Goal: Ask a question

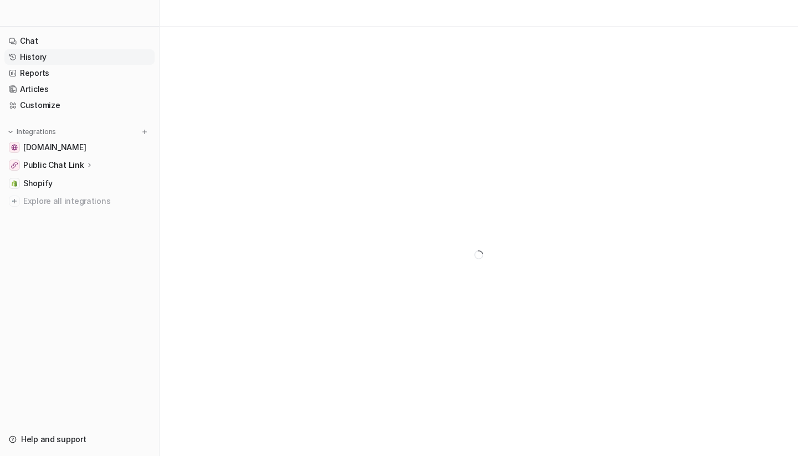
click at [43, 59] on link "History" at bounding box center [79, 57] width 150 height 16
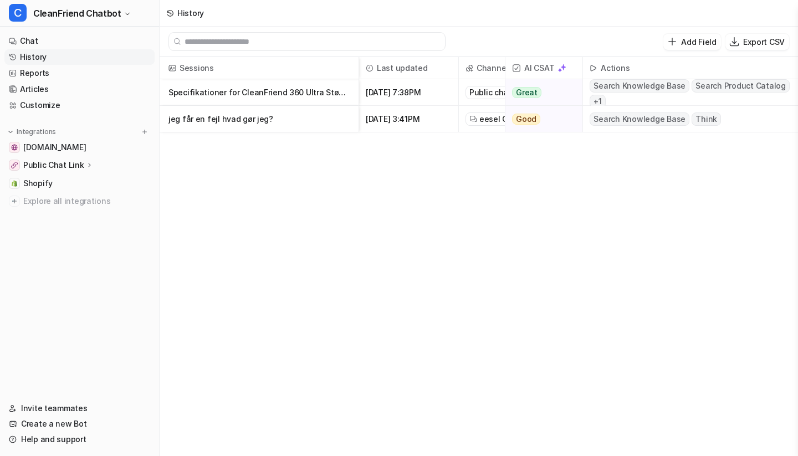
click at [320, 123] on p "jeg får en fejl hvad gør jeg?" at bounding box center [258, 119] width 181 height 27
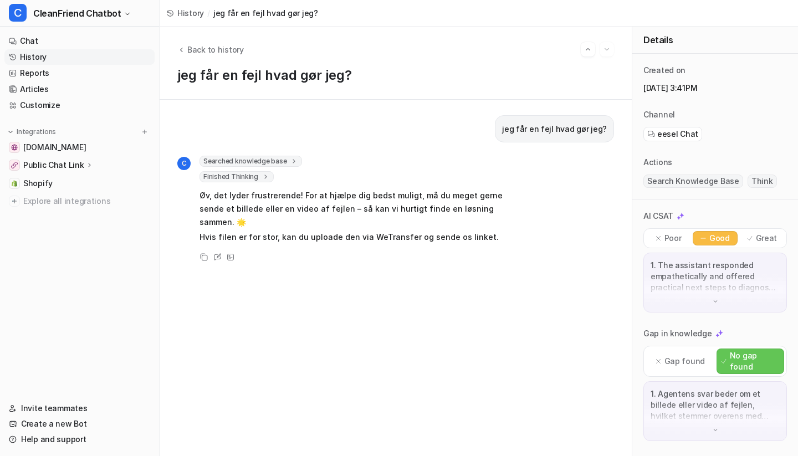
click at [44, 59] on link "History" at bounding box center [79, 57] width 150 height 16
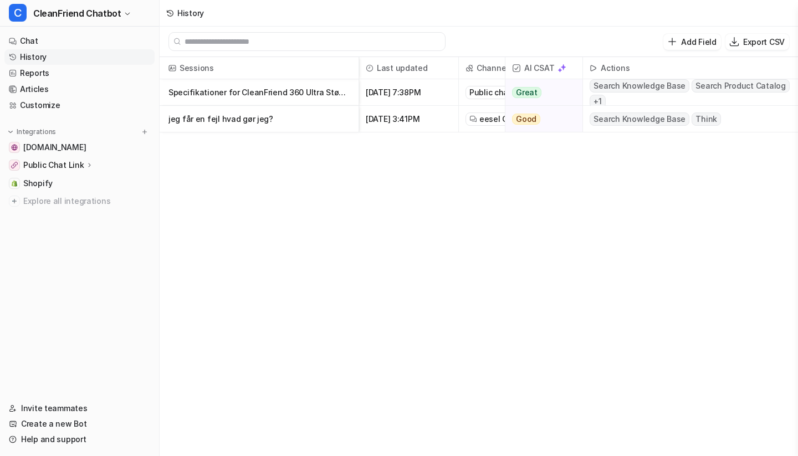
click at [280, 88] on p "Specifikationer for CleanFriend 360 Ultra Støvsuger" at bounding box center [258, 92] width 181 height 27
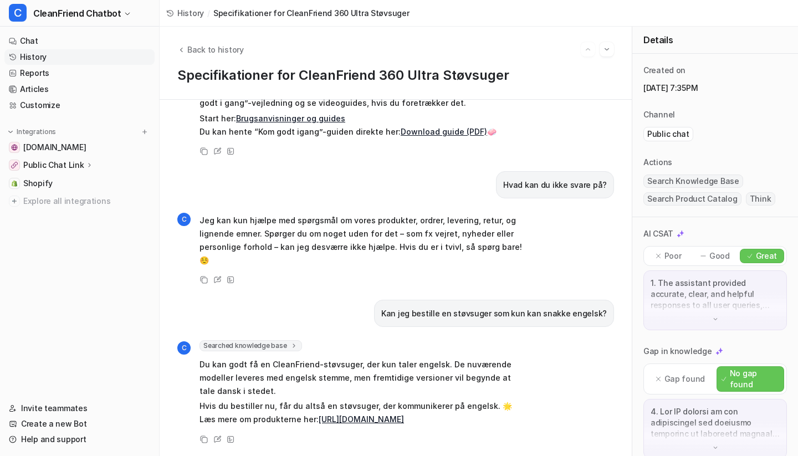
scroll to position [949, 0]
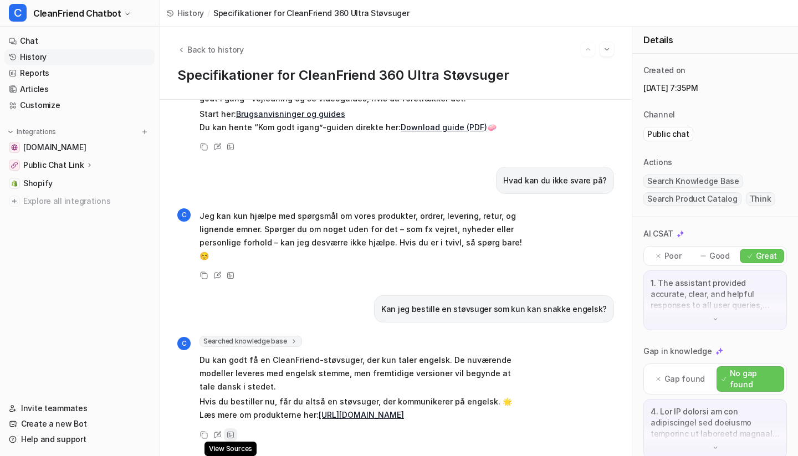
click at [229, 439] on icon at bounding box center [231, 435] width 8 height 8
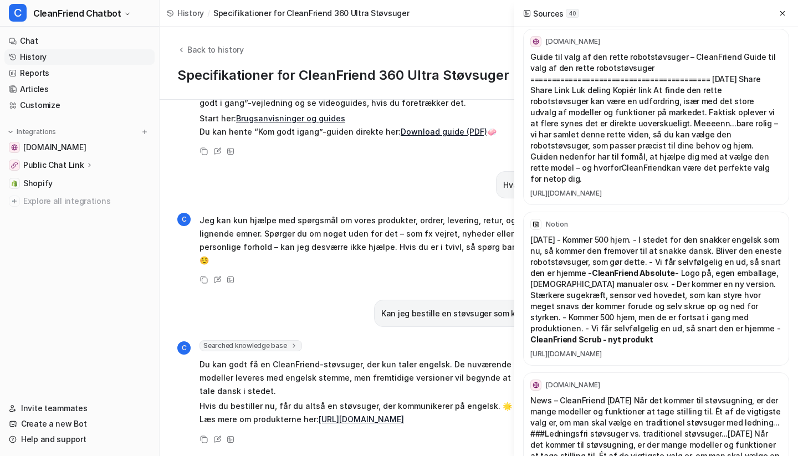
scroll to position [339, 0]
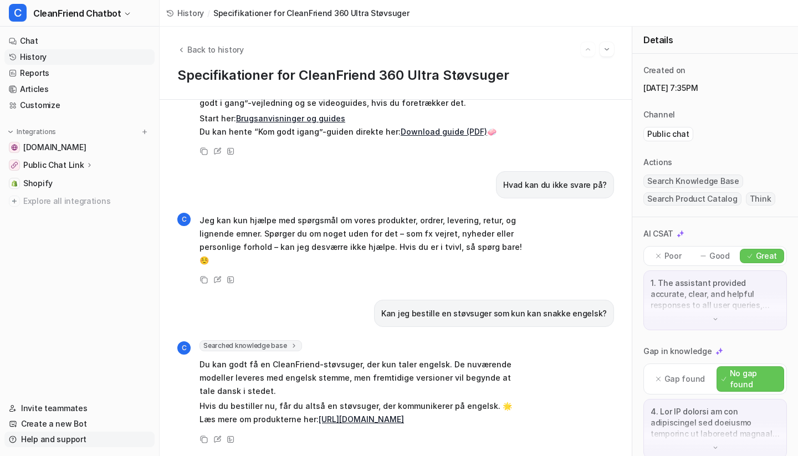
click at [74, 438] on link "Help and support" at bounding box center [79, 439] width 150 height 16
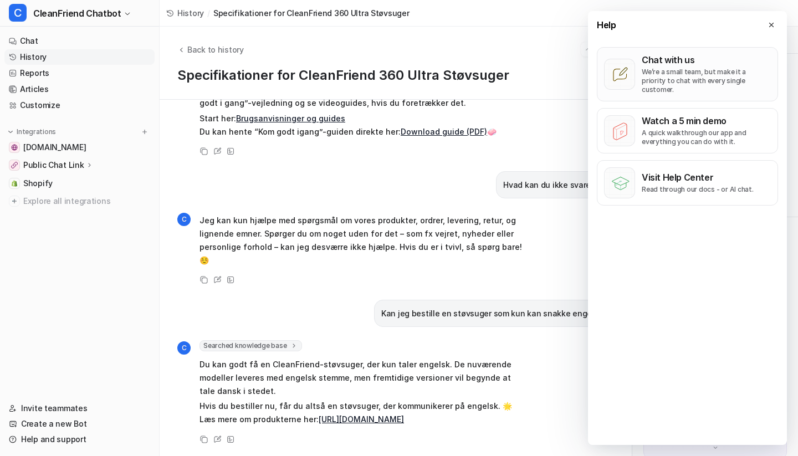
click at [660, 85] on p "We’re a small team, but make it a priority to chat with every single customer." at bounding box center [705, 81] width 129 height 27
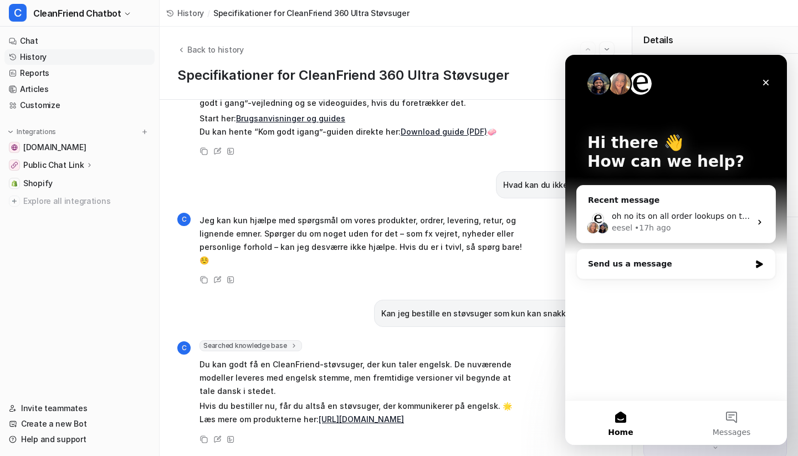
scroll to position [0, 0]
click at [82, 199] on span "Explore all integrations" at bounding box center [86, 201] width 127 height 18
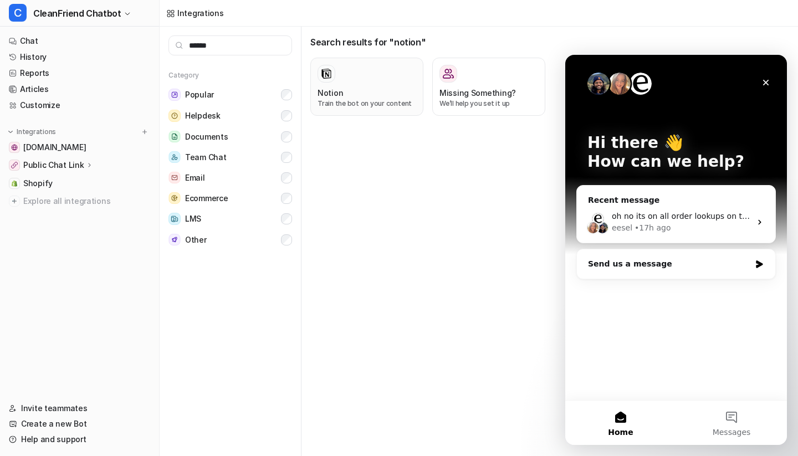
type input "******"
click at [337, 99] on p "Train the bot on your content" at bounding box center [366, 104] width 99 height 10
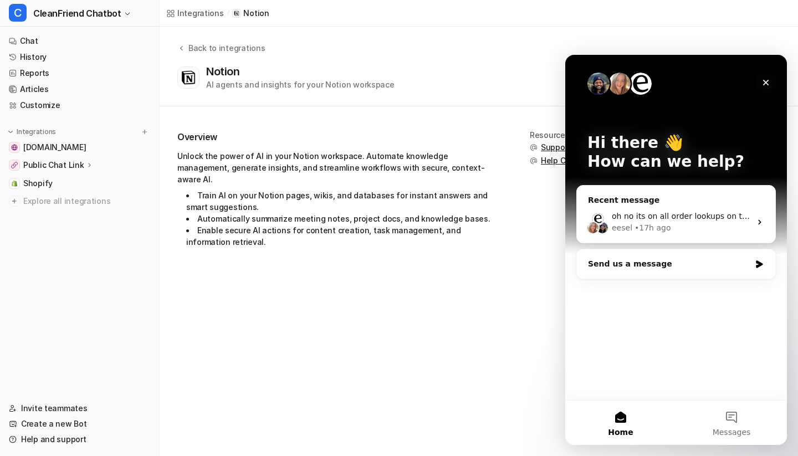
click at [768, 80] on icon "Close" at bounding box center [765, 82] width 9 height 9
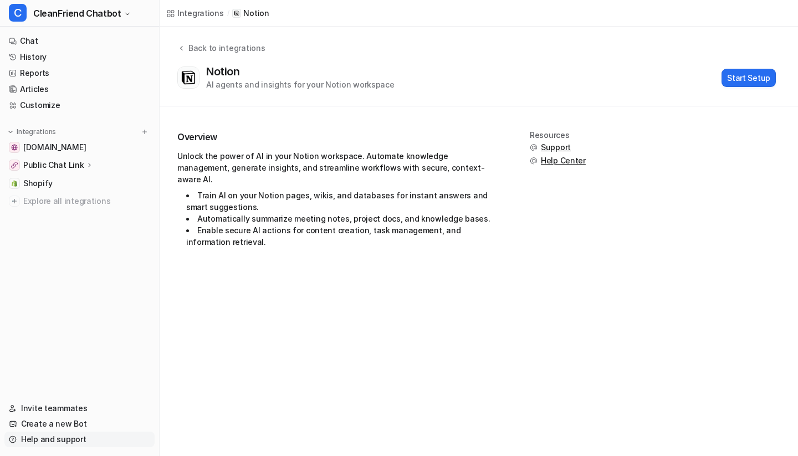
click at [59, 444] on link "Help and support" at bounding box center [79, 439] width 150 height 16
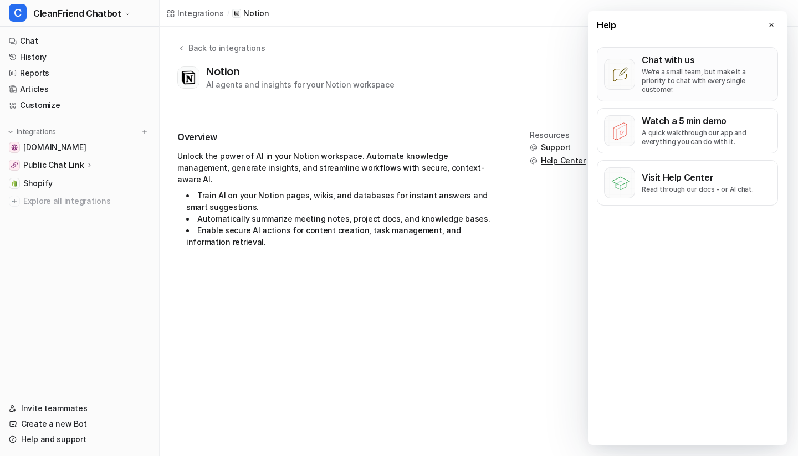
click at [709, 83] on p "We’re a small team, but make it a priority to chat with every single customer." at bounding box center [705, 81] width 129 height 27
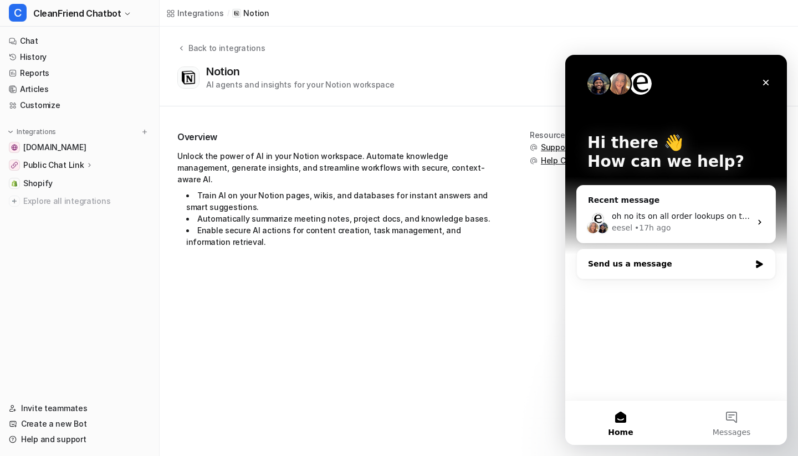
click at [753, 261] on div "Send us a message" at bounding box center [676, 263] width 198 height 29
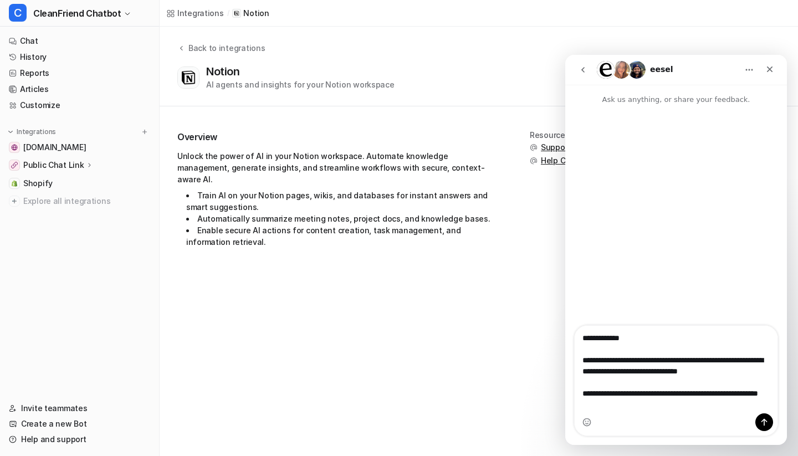
type textarea "**********"
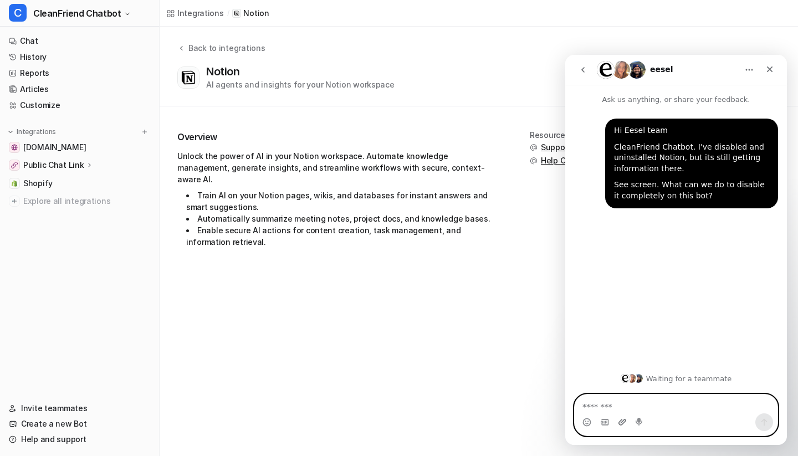
click at [621, 423] on icon "Upload attachment" at bounding box center [622, 422] width 9 height 9
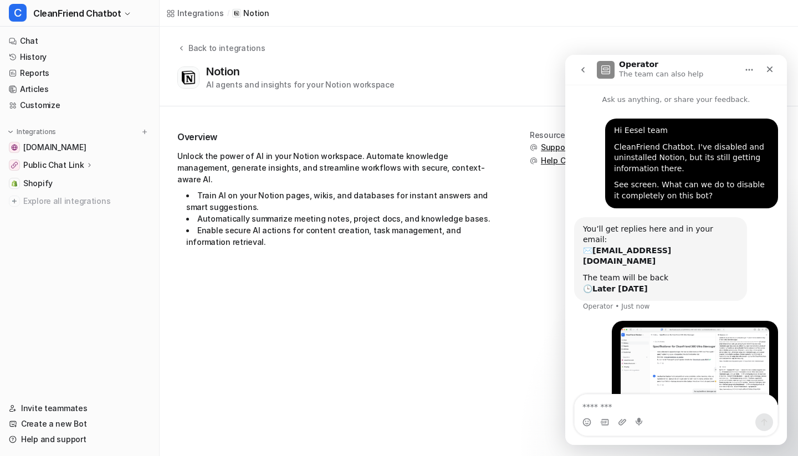
scroll to position [17, 0]
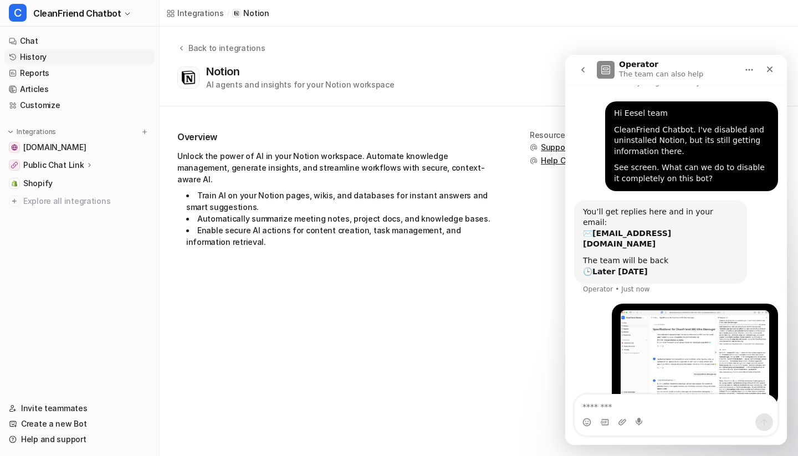
click at [53, 56] on link "History" at bounding box center [79, 57] width 150 height 16
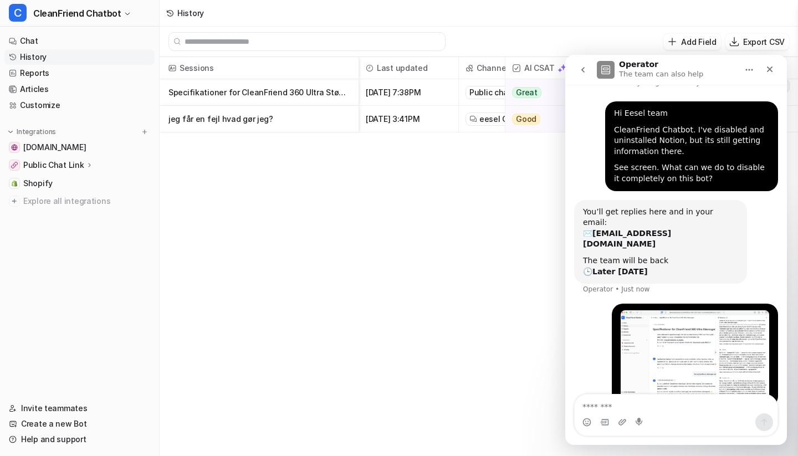
click at [241, 86] on p "Specifikationer for CleanFriend 360 Ultra Støvsuger" at bounding box center [258, 92] width 181 height 27
click at [289, 89] on p "Specifikationer for CleanFriend 360 Ultra Støvsuger" at bounding box center [258, 92] width 181 height 27
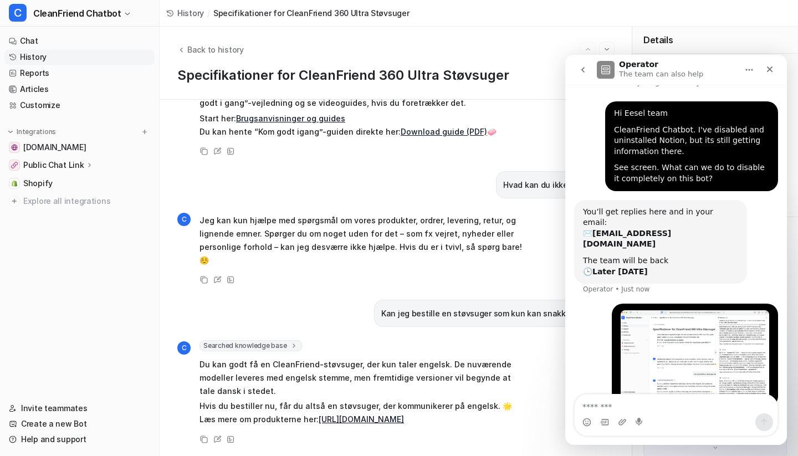
scroll to position [949, 0]
click at [772, 72] on icon "Close" at bounding box center [770, 69] width 6 height 6
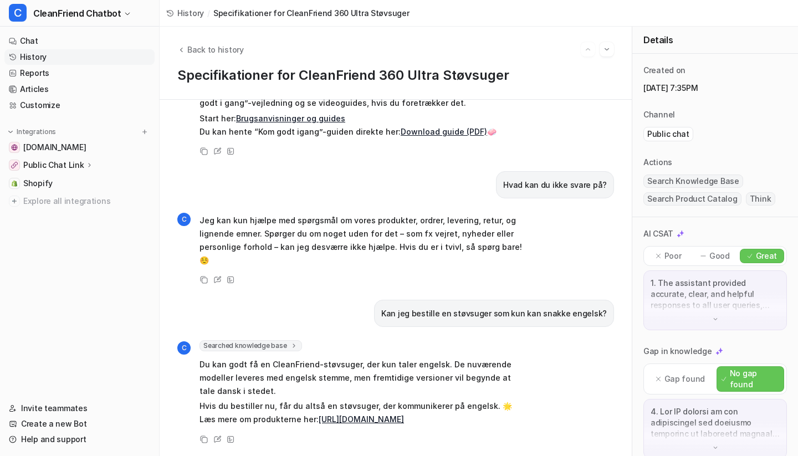
scroll to position [0, 0]
click at [270, 408] on p "Hvis du bestiller nu, får du altså en støvsuger, der kommunikerer på engelsk. 🌟…" at bounding box center [361, 412] width 324 height 27
drag, startPoint x: 398, startPoint y: 313, endPoint x: 618, endPoint y: 318, distance: 219.4
click at [618, 318] on div "Hej. Hvor mange ml. er det støvbeholderen på CleanFriend 360 ultra? C Searched …" at bounding box center [396, 278] width 472 height 356
copy p "Kan jeg bestille en støvsuger som kun kan snakke engelsk?"
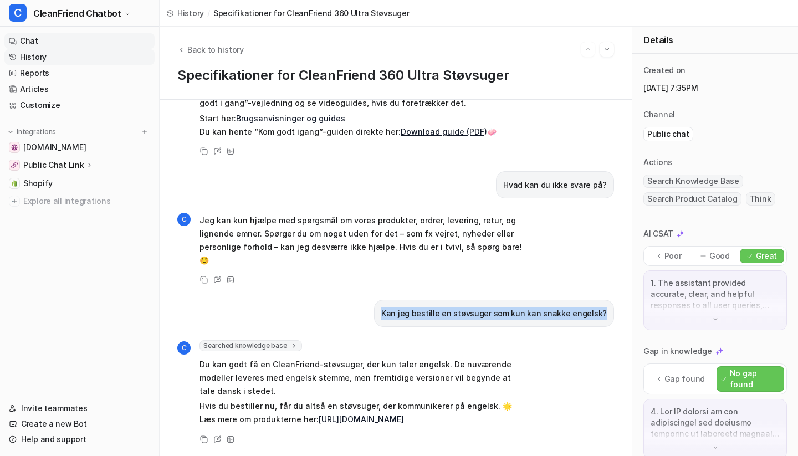
click at [41, 42] on link "Chat" at bounding box center [79, 41] width 150 height 16
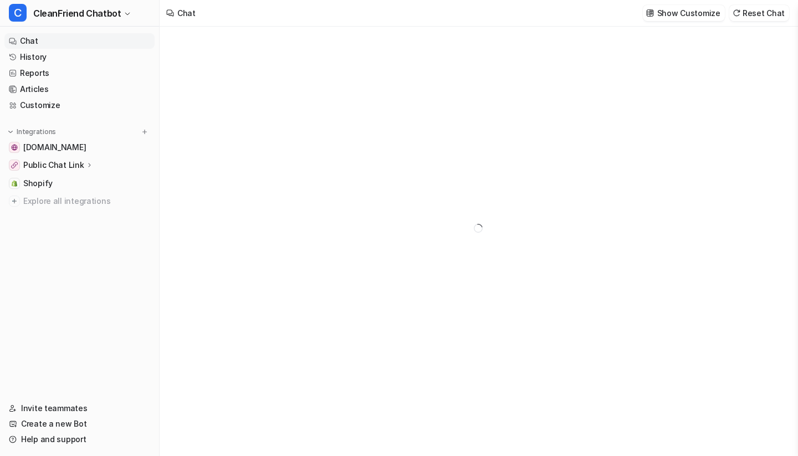
type textarea "**********"
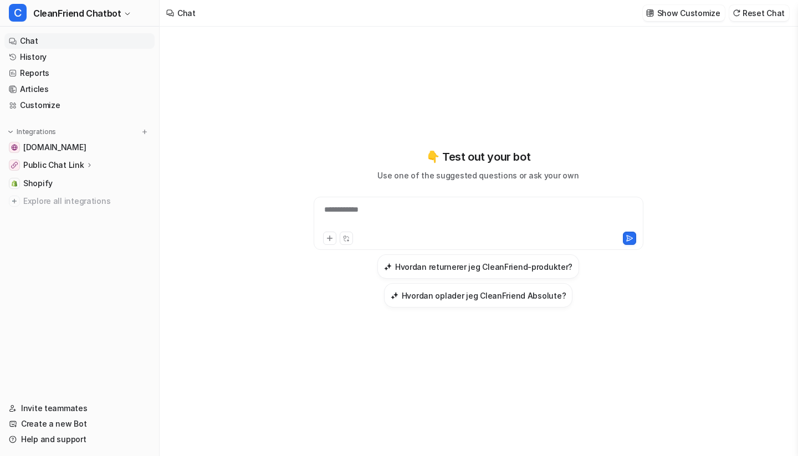
click at [433, 102] on div "**********" at bounding box center [478, 227] width 408 height 319
